Goal: Contribute content: Contribute content

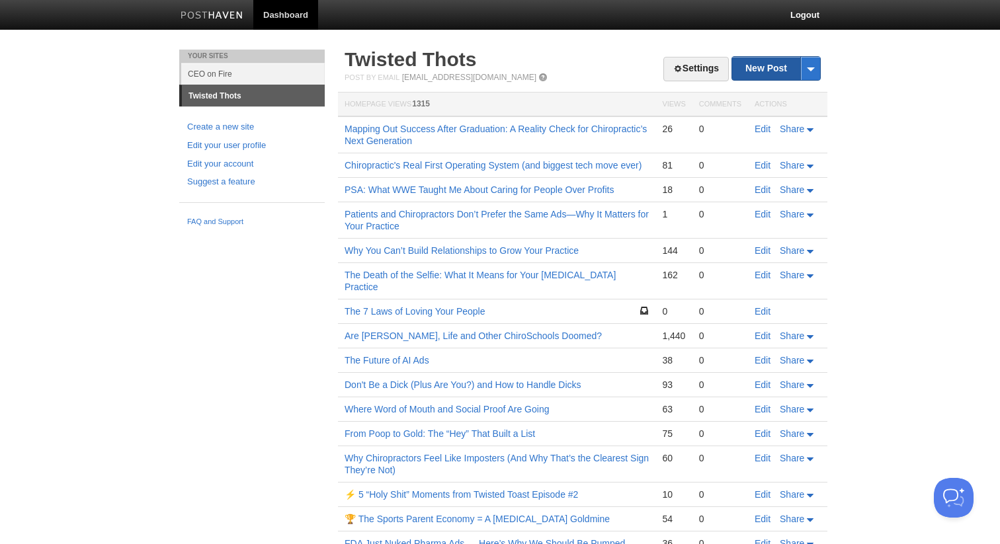
click at [770, 67] on link "New Post" at bounding box center [776, 68] width 88 height 23
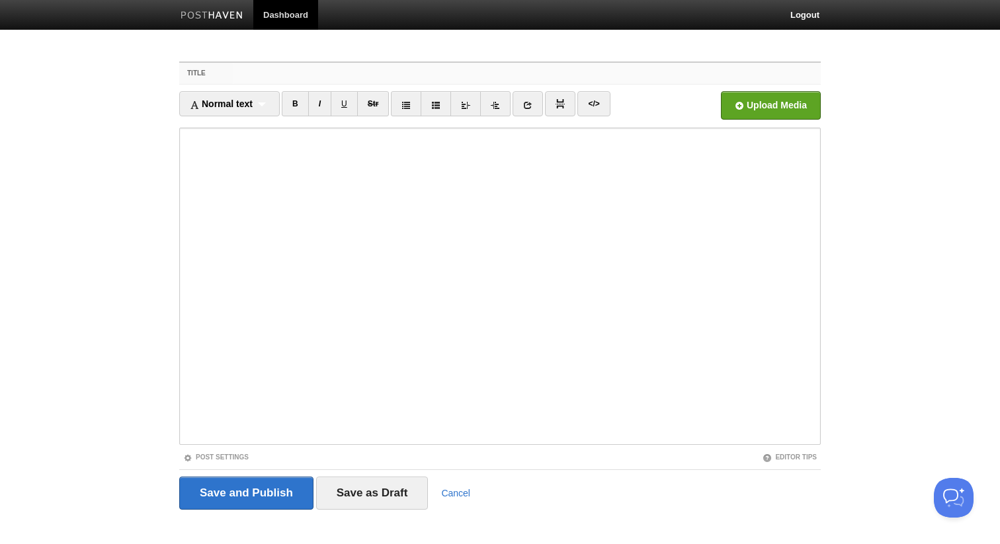
click at [415, 77] on input "Title" at bounding box center [527, 73] width 588 height 21
paste input "Twisty Solves the Boards Problem"
type input "Twisty Solves the Boards Problem"
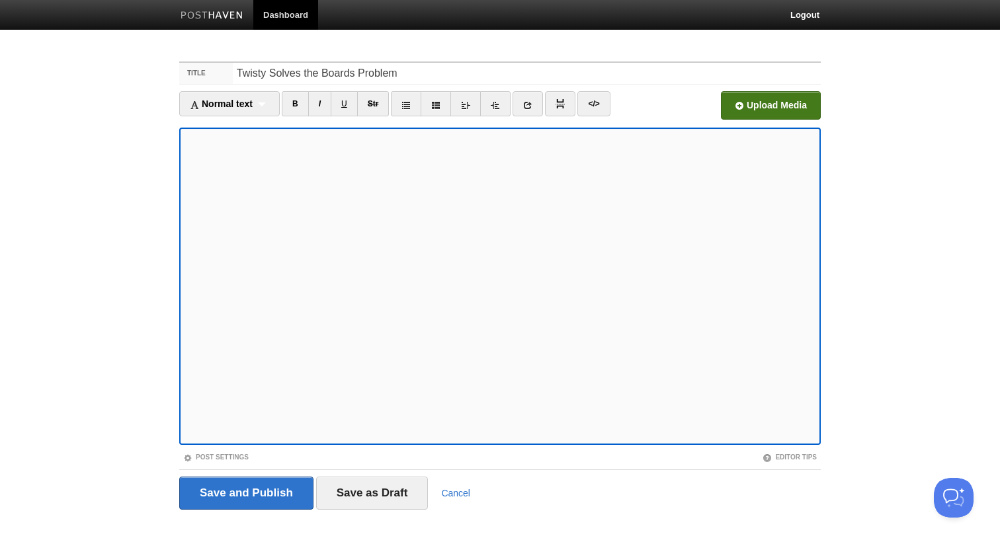
click at [766, 99] on input "file" at bounding box center [371, 108] width 1001 height 67
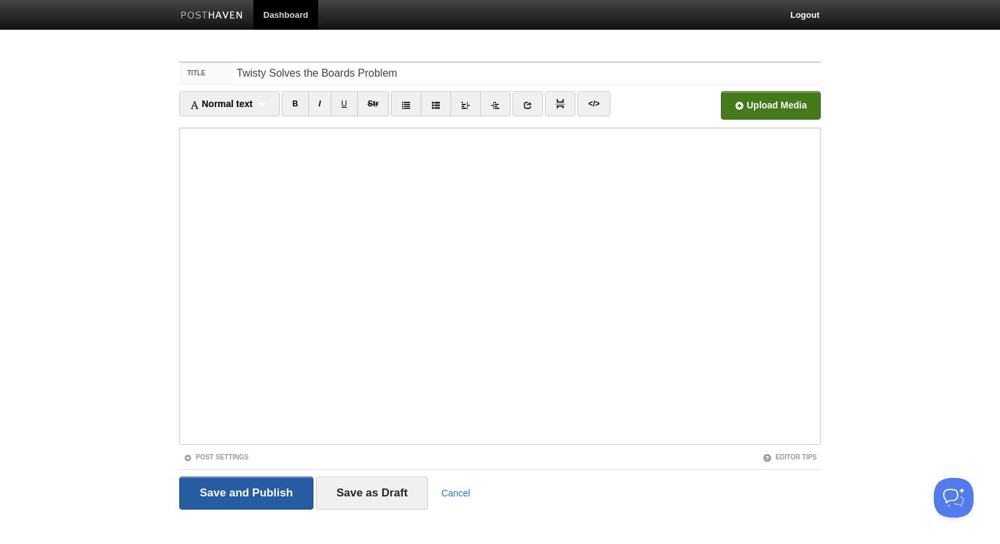
click at [203, 493] on input "Save and Publish" at bounding box center [246, 493] width 134 height 33
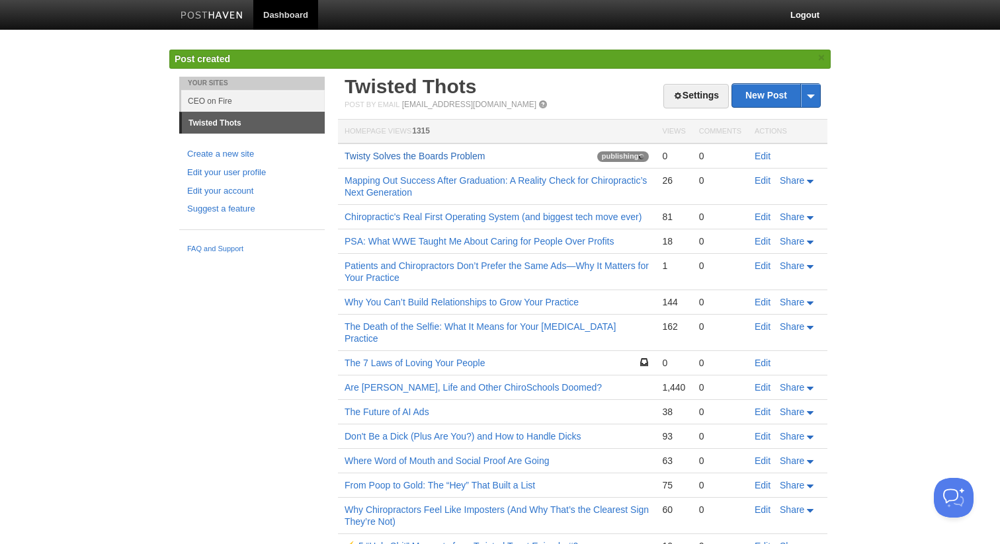
click at [371, 157] on link "Twisty Solves the Boards Problem" at bounding box center [415, 156] width 140 height 11
